Goal: Unclear: Browse casually

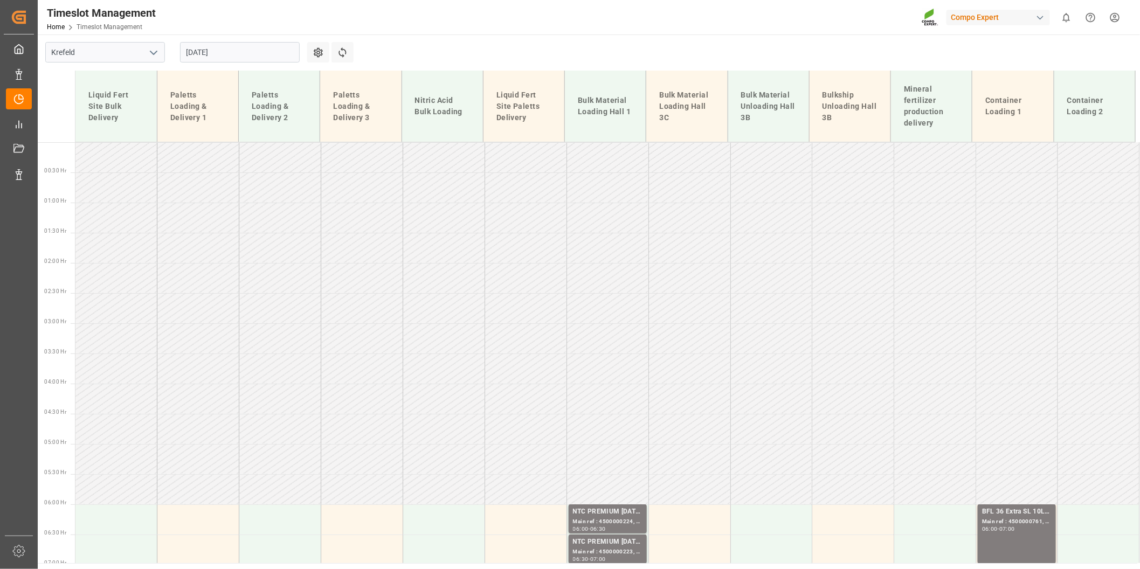
scroll to position [390, 0]
